Goal: Task Accomplishment & Management: Use online tool/utility

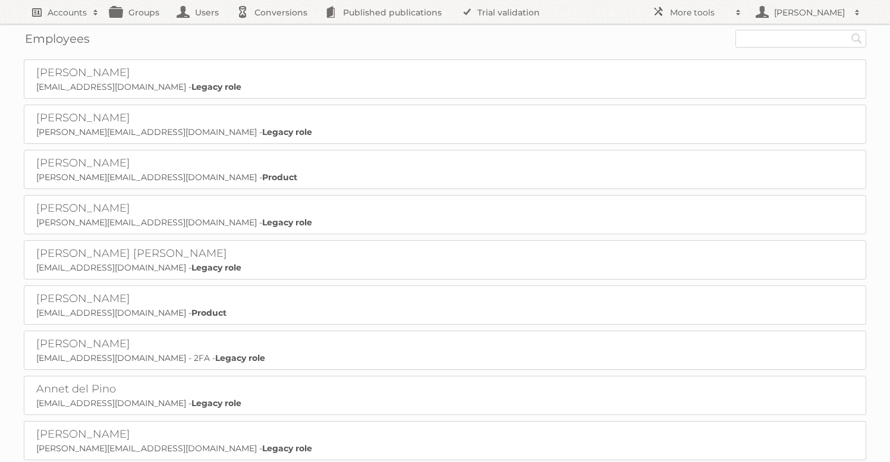
click at [57, 11] on h2 "Accounts" at bounding box center [67, 13] width 39 height 12
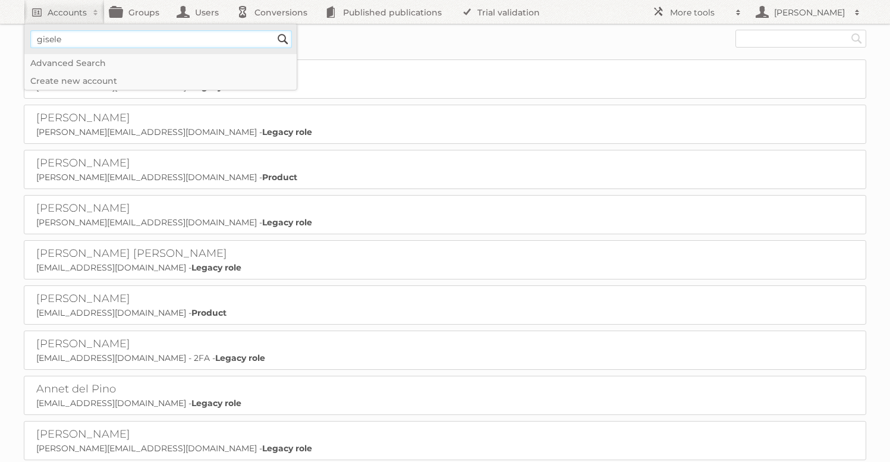
type input"] "gisele"
click at [274, 30] on input "Search" at bounding box center [283, 39] width 18 height 18
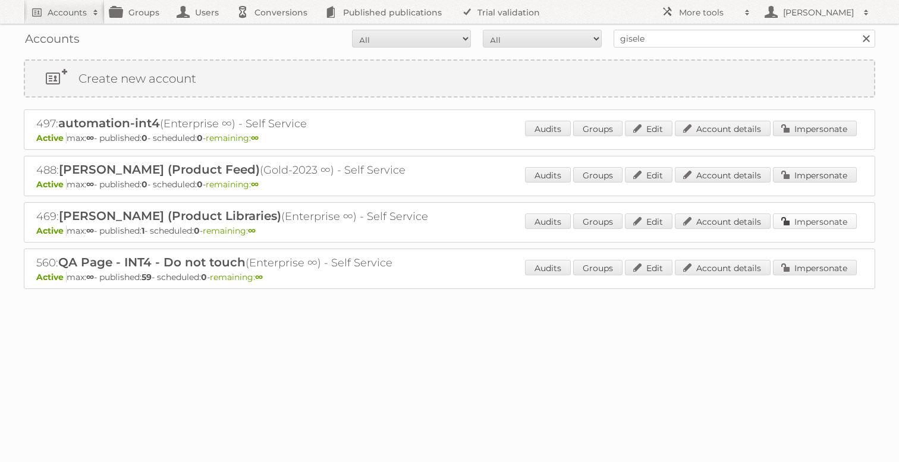
click at [817, 220] on link "Impersonate" at bounding box center [815, 221] width 84 height 15
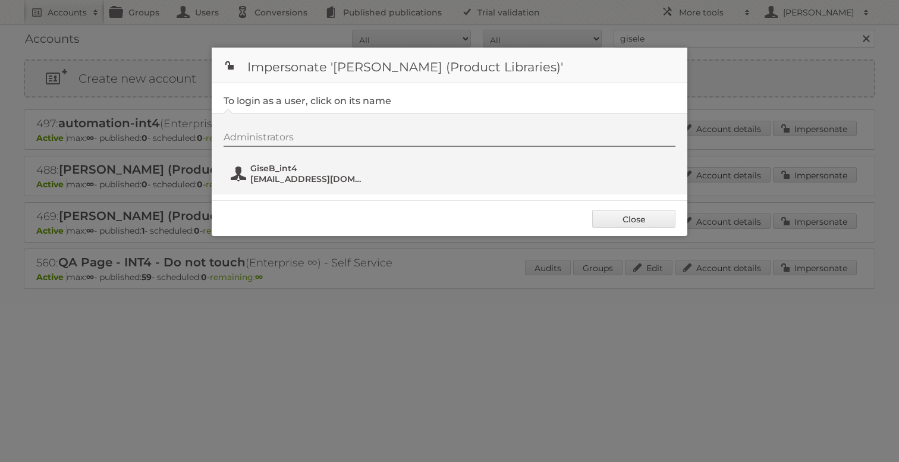
click at [307, 182] on span "gisele@publitas.com" at bounding box center [307, 179] width 115 height 11
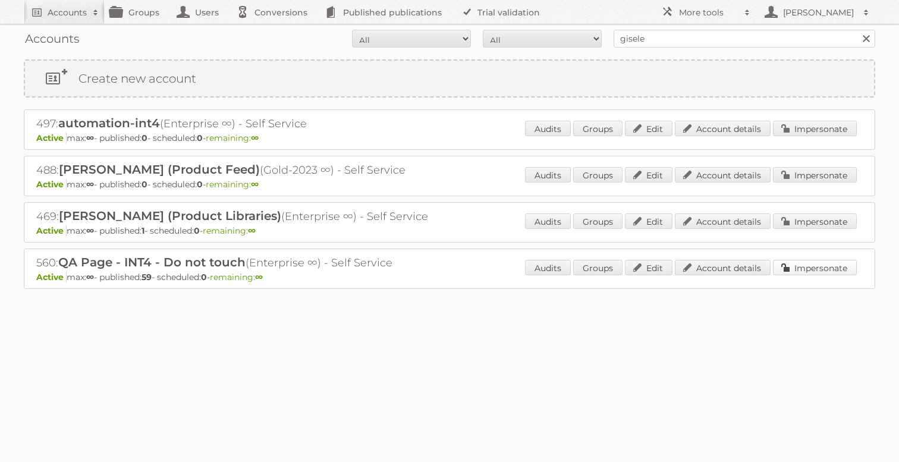
click at [799, 266] on link "Impersonate" at bounding box center [815, 267] width 84 height 15
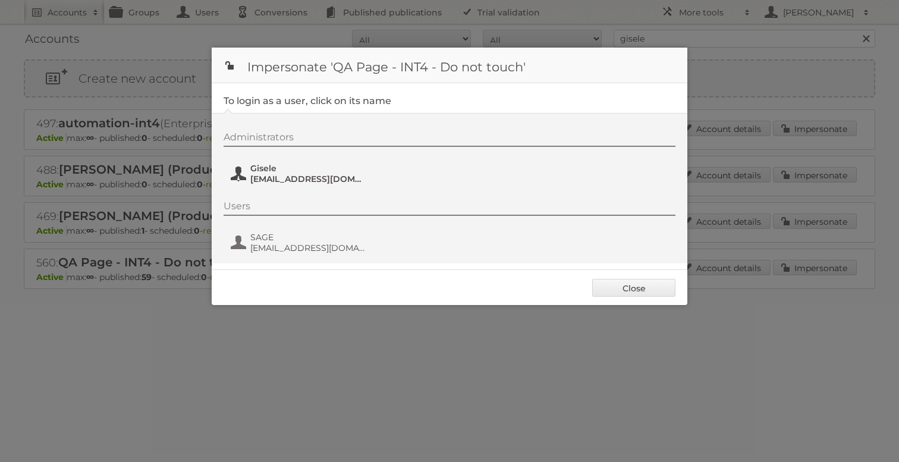
click at [302, 186] on button "Gisele Gisele+QA4@publitas.com" at bounding box center [300, 174] width 140 height 24
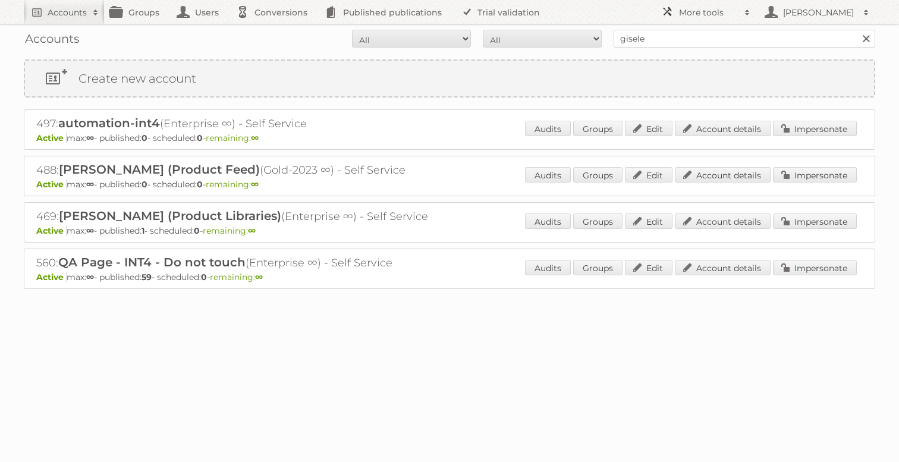
click at [704, 13] on h2 "More tools" at bounding box center [708, 13] width 59 height 12
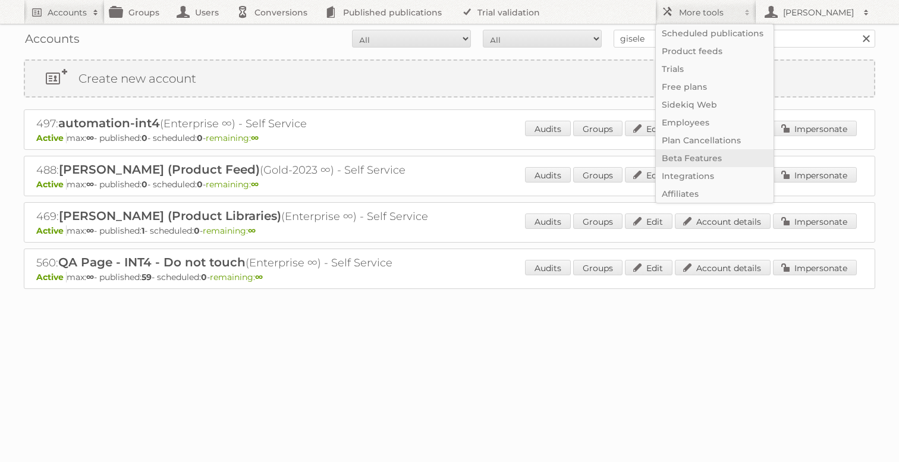
click at [698, 161] on link "Beta Features" at bounding box center [715, 158] width 118 height 18
